Goal: Browse casually

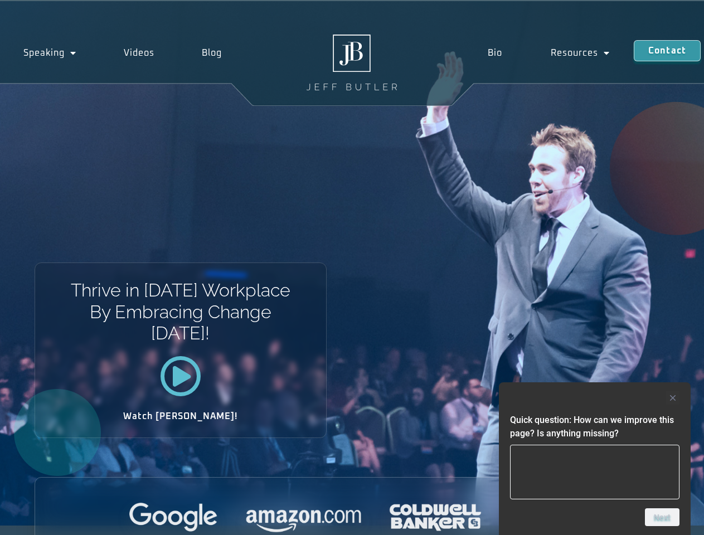
click at [352, 268] on div "Thrive in [DATE] Workplace By Embracing Change [DATE]! Watch [PERSON_NAME]!" at bounding box center [352, 263] width 704 height 525
click at [595, 398] on div at bounding box center [594, 397] width 169 height 13
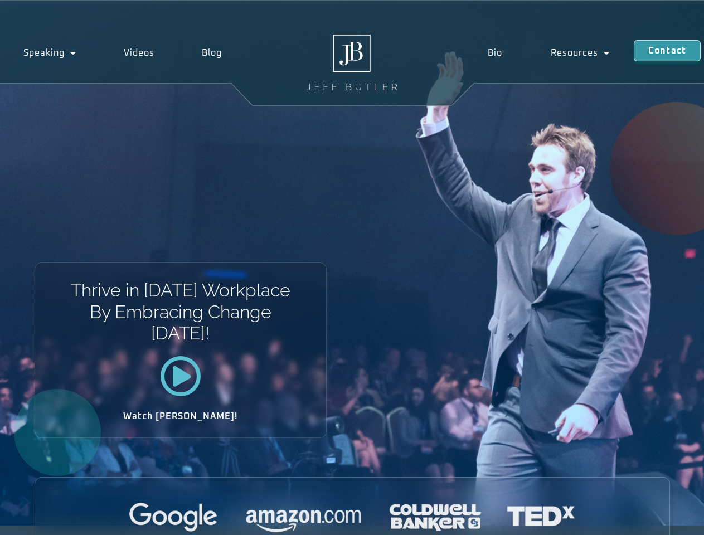
click at [662, 517] on div at bounding box center [352, 518] width 634 height 31
click at [352, 268] on div "Thrive in [DATE] Workplace By Embracing Change [DATE]! Watch [PERSON_NAME]!" at bounding box center [352, 263] width 704 height 525
